Goal: Information Seeking & Learning: Learn about a topic

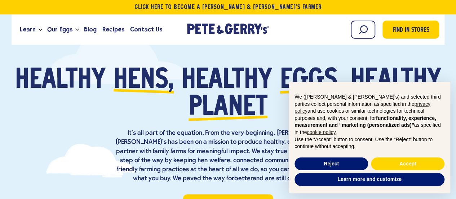
scroll to position [72, 0]
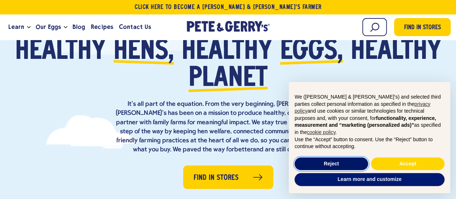
click at [324, 158] on button "Reject" at bounding box center [332, 163] width 74 height 13
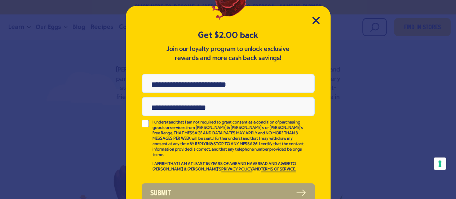
scroll to position [34, 0]
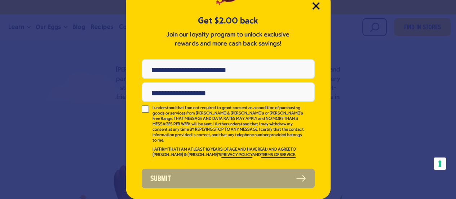
click at [314, 6] on icon "Close Modal" at bounding box center [316, 6] width 8 height 8
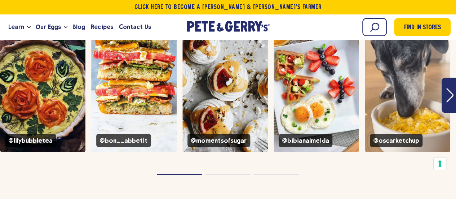
scroll to position [2656, 0]
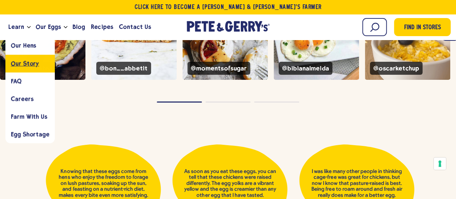
click at [24, 64] on span "Our Story" at bounding box center [25, 63] width 28 height 7
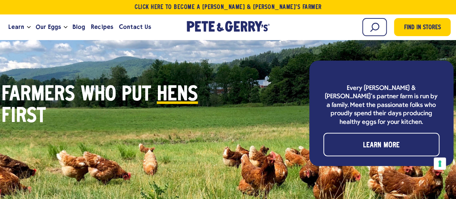
scroll to position [2237, 0]
